Goal: Information Seeking & Learning: Learn about a topic

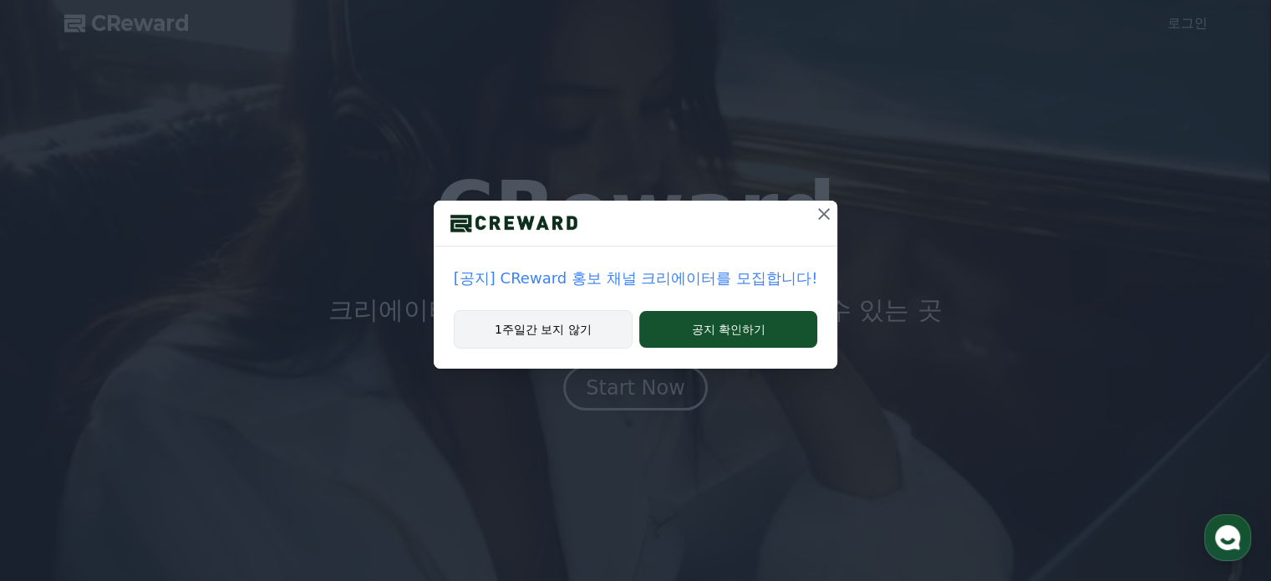
click at [588, 335] on button "1주일간 보지 않기" at bounding box center [543, 329] width 179 height 38
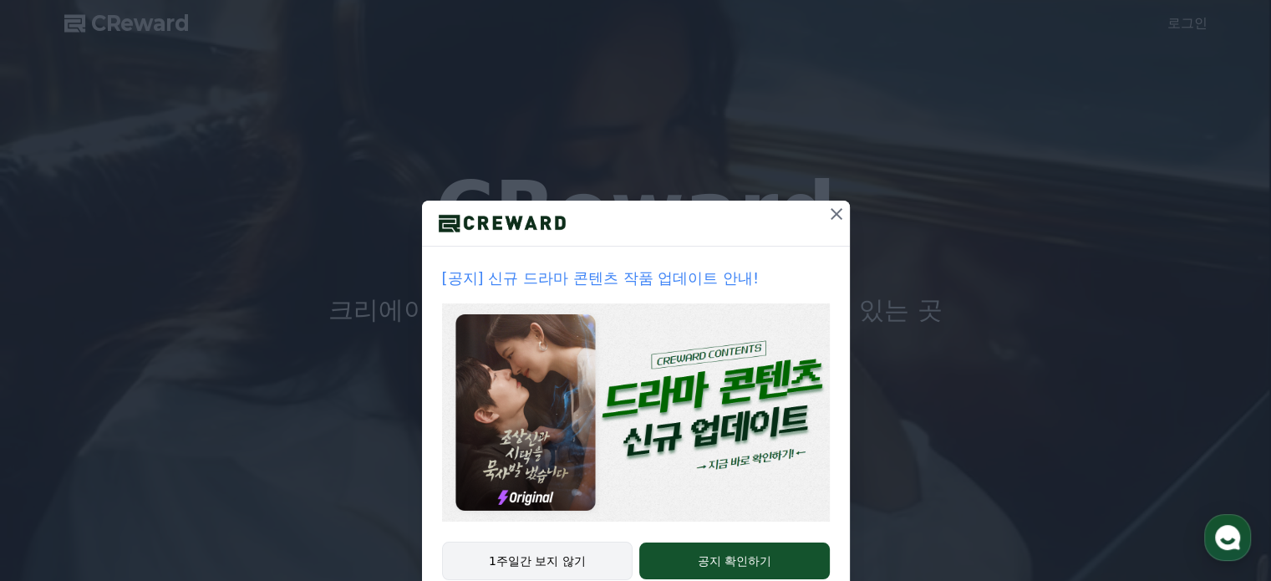
click at [558, 568] on button "1주일간 보지 않기" at bounding box center [537, 561] width 191 height 38
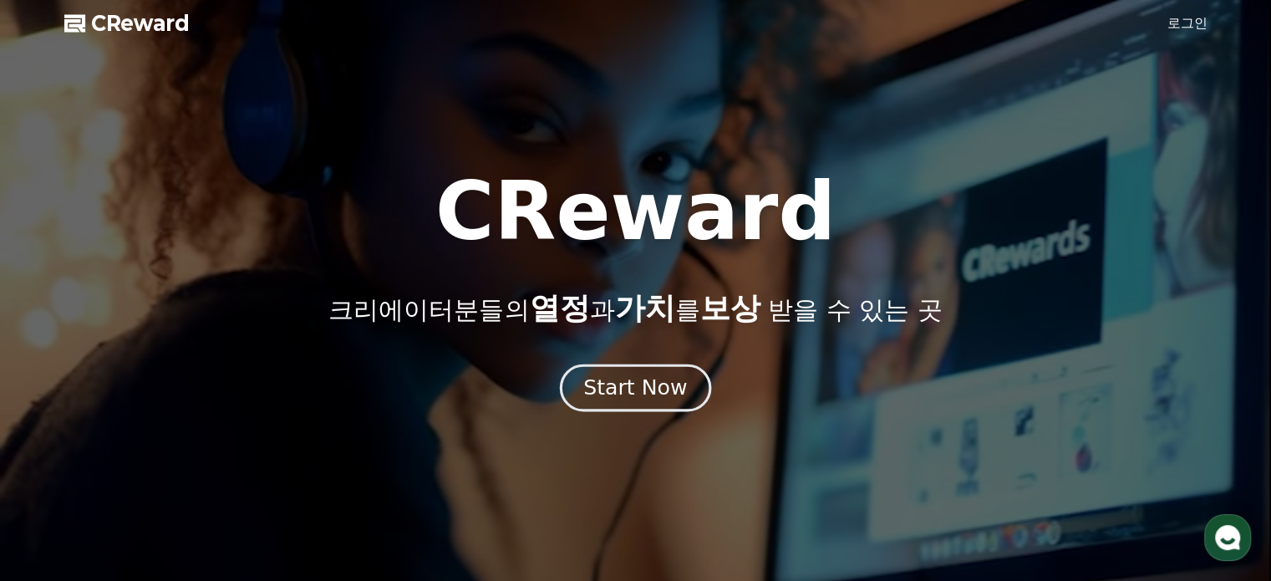
click at [638, 392] on div "Start Now" at bounding box center [635, 388] width 104 height 28
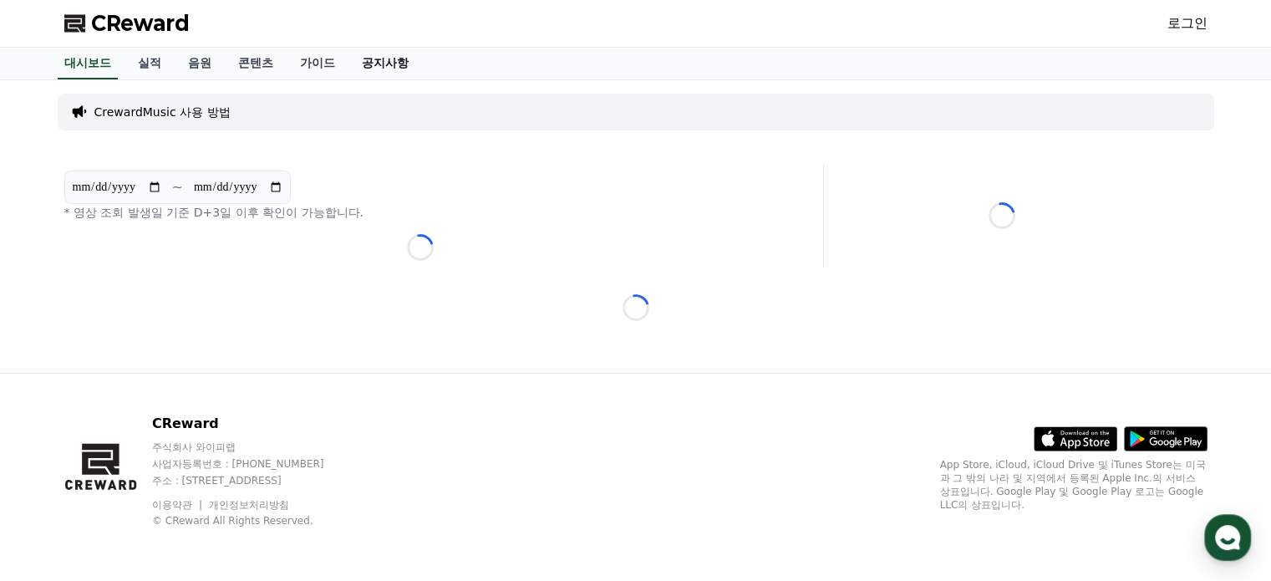
click at [402, 61] on link "공지사항" at bounding box center [385, 64] width 74 height 32
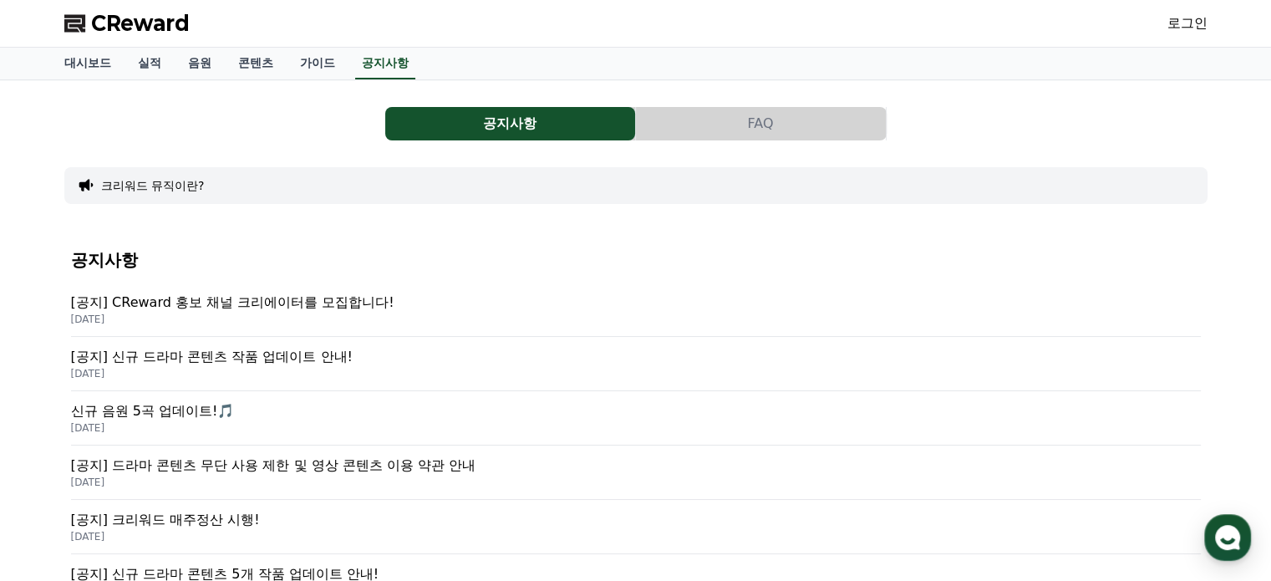
click at [733, 120] on button "FAQ" at bounding box center [761, 123] width 250 height 33
